Goal: Task Accomplishment & Management: Use online tool/utility

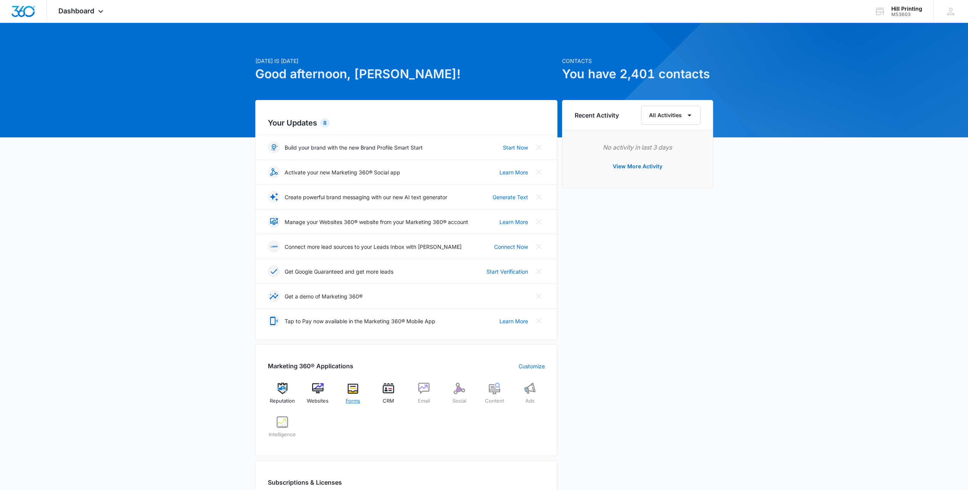
click at [358, 395] on div "Forms" at bounding box center [352, 396] width 29 height 27
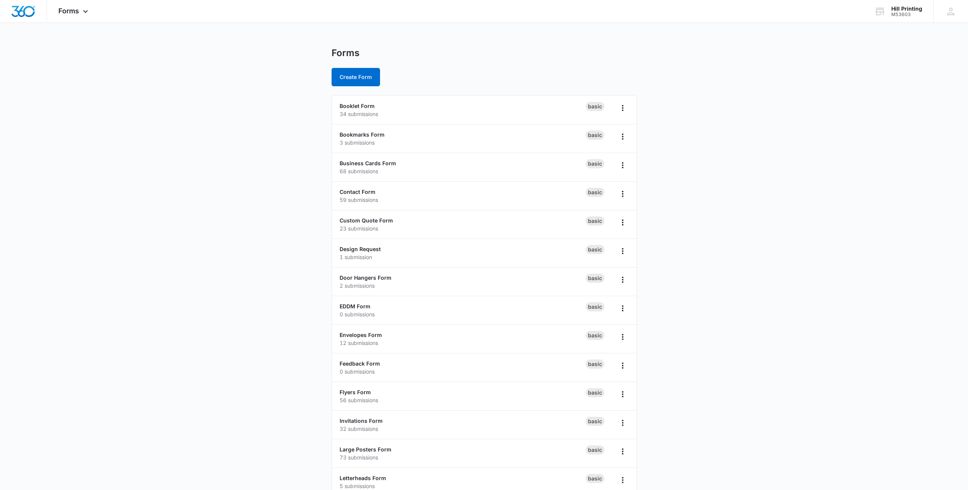
click at [210, 223] on main "Forms Create Form Booklet Form 34 submissions Basic Bookmarks Form 3 submission…" at bounding box center [484, 490] width 968 height 887
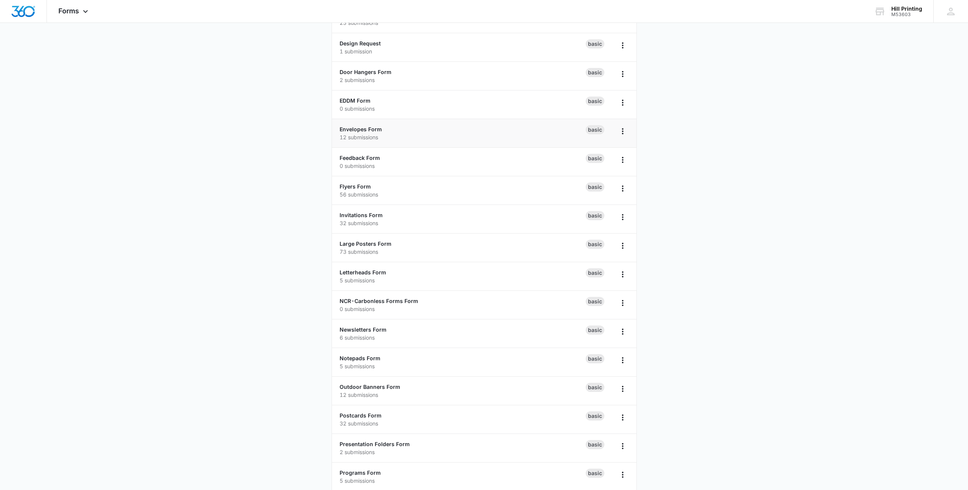
scroll to position [229, 0]
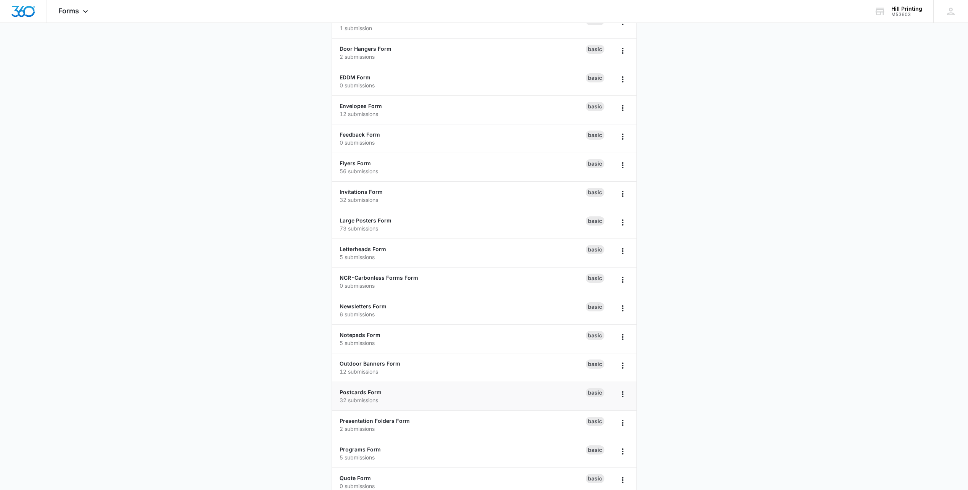
click at [346, 396] on p "32 submissions" at bounding box center [462, 400] width 246 height 8
click at [349, 392] on link "Postcards Form" at bounding box center [360, 392] width 42 height 6
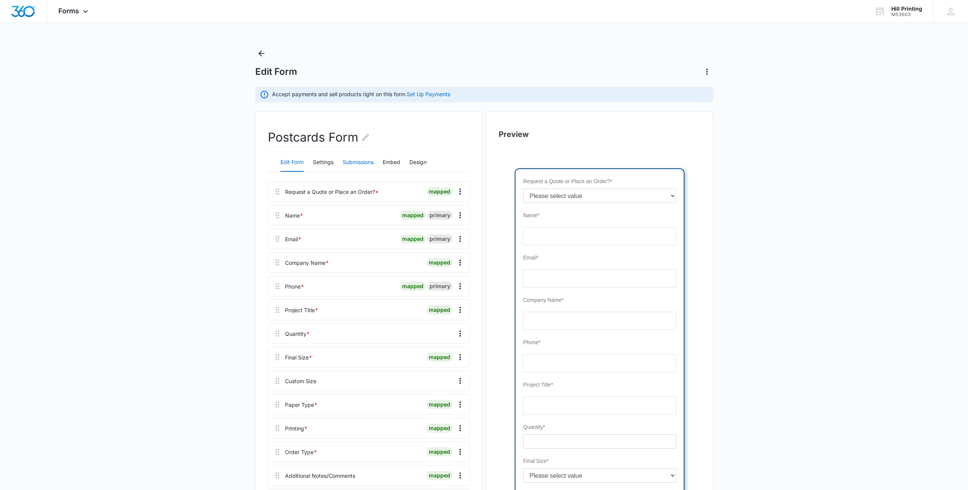
click at [354, 161] on button "Submissions" at bounding box center [357, 162] width 31 height 18
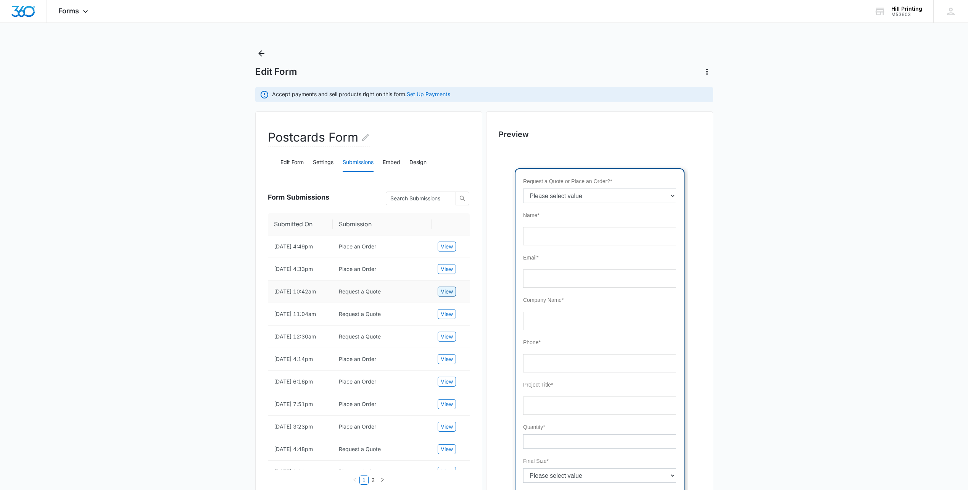
click at [441, 288] on span "View" at bounding box center [446, 291] width 12 height 8
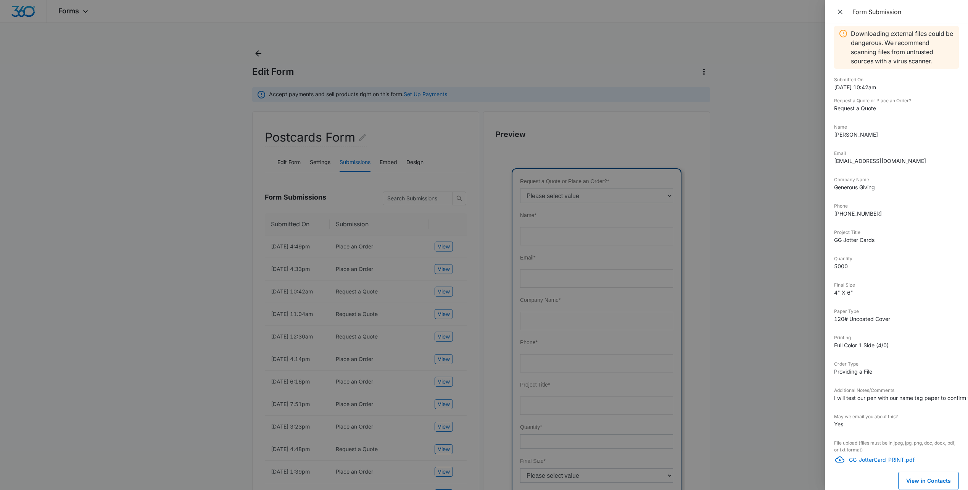
scroll to position [13, 0]
click at [898, 455] on p "GG_JotterCard_PRINT.pdf" at bounding box center [904, 459] width 110 height 8
